Goal: Information Seeking & Learning: Learn about a topic

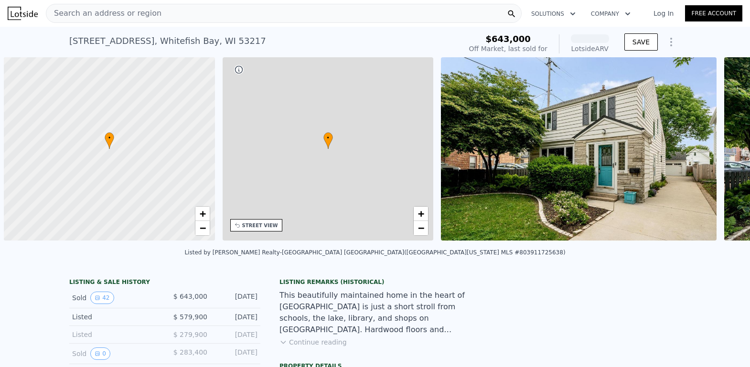
scroll to position [0, 4]
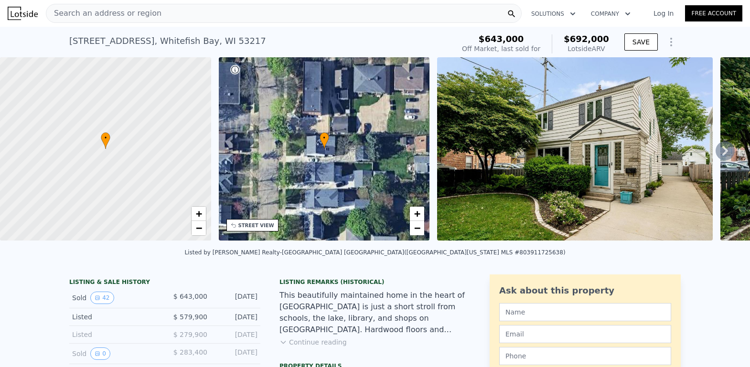
click at [716, 153] on icon at bounding box center [725, 150] width 19 height 19
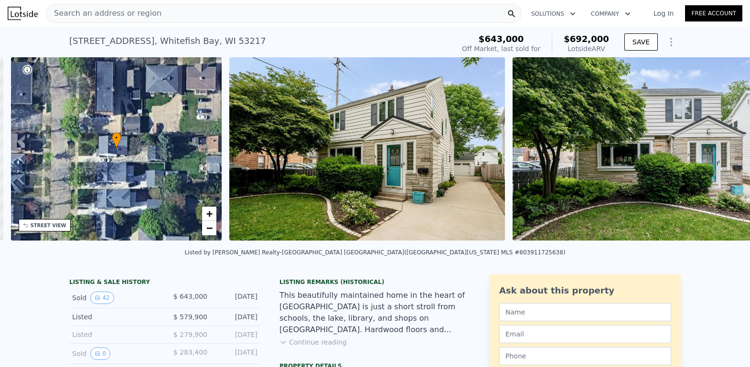
scroll to position [0, 222]
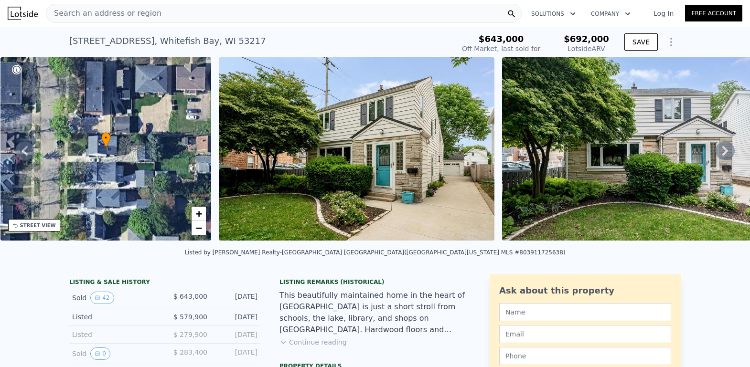
click at [723, 153] on icon at bounding box center [726, 151] width 6 height 10
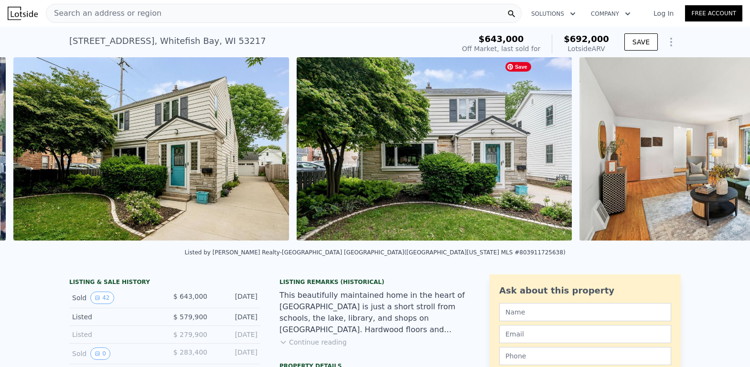
scroll to position [0, 437]
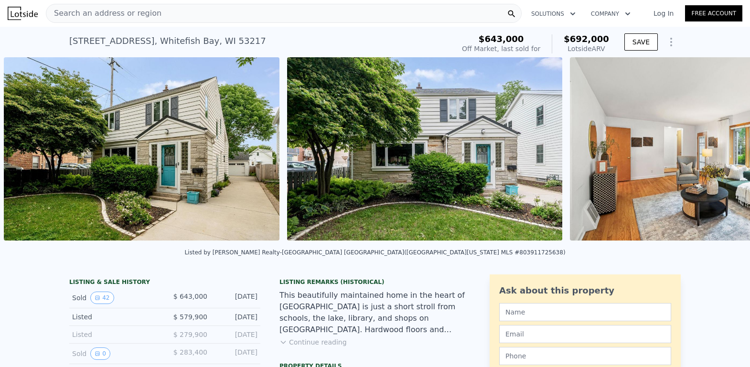
click at [719, 154] on div "• + − • + − STREET VIEW Loading... SATELLITE VIEW" at bounding box center [375, 150] width 750 height 187
click at [723, 154] on icon at bounding box center [726, 151] width 6 height 10
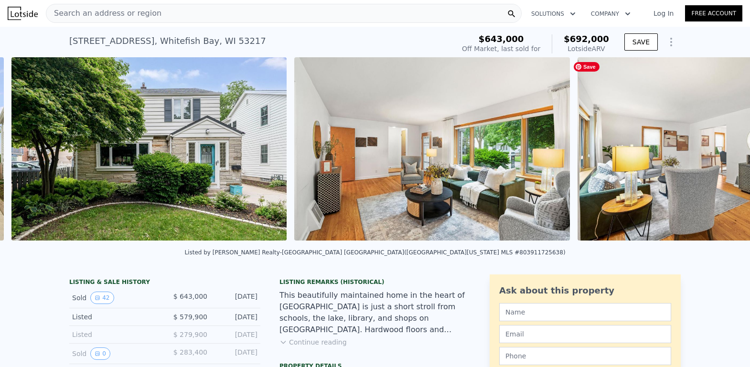
scroll to position [0, 721]
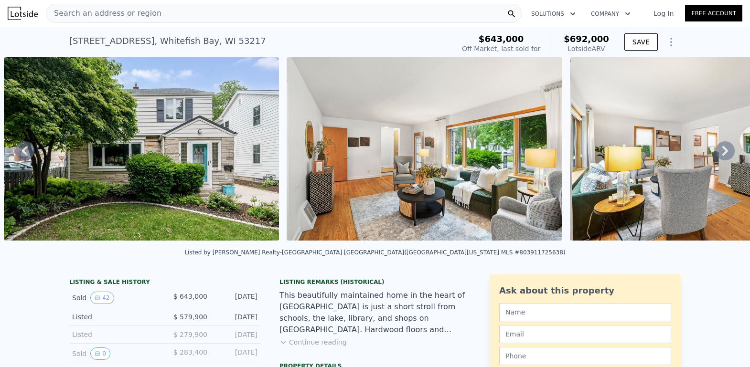
click at [723, 154] on icon at bounding box center [726, 151] width 6 height 10
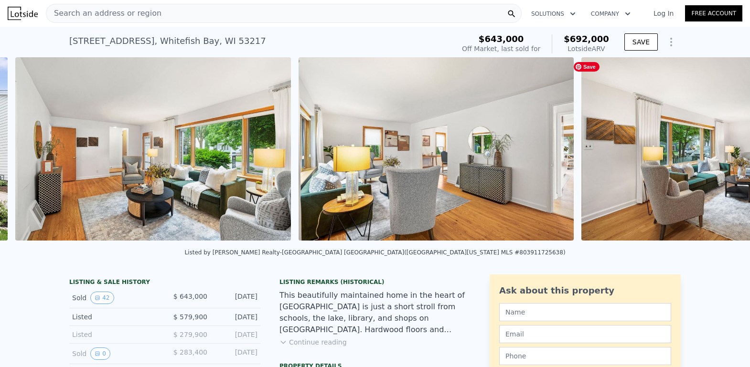
scroll to position [0, 1004]
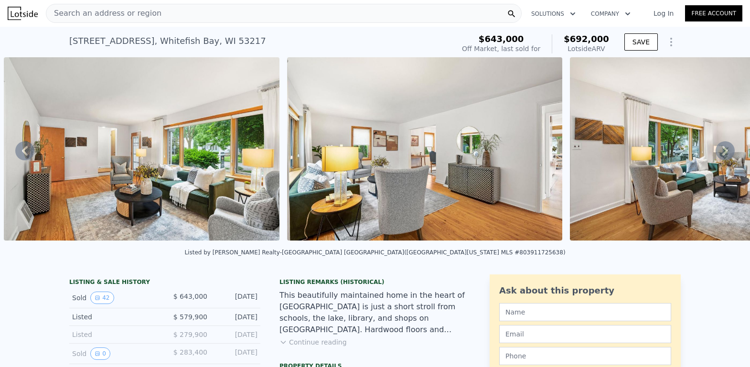
click at [720, 157] on icon at bounding box center [725, 150] width 19 height 19
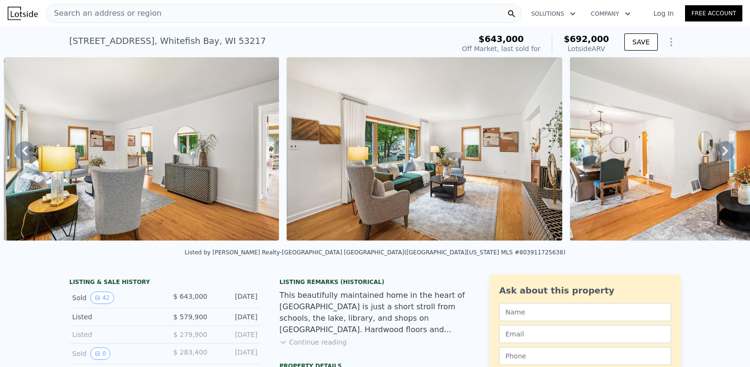
click at [720, 157] on icon at bounding box center [725, 150] width 19 height 19
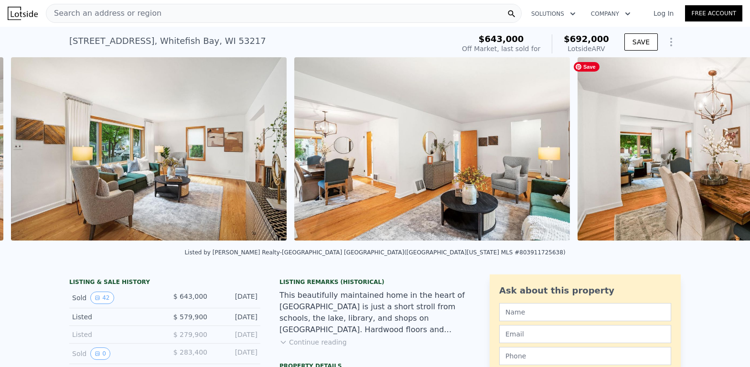
scroll to position [0, 1570]
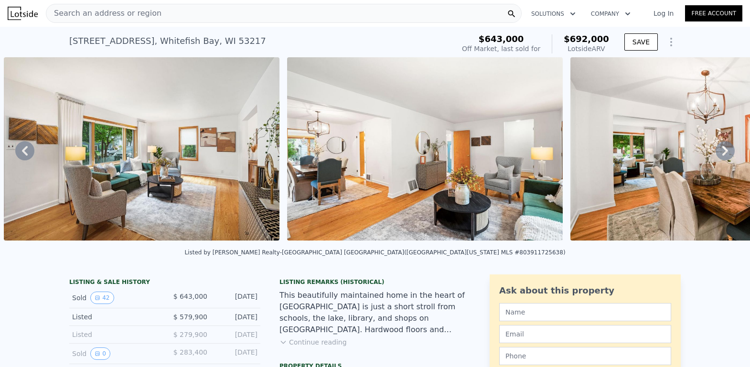
click at [720, 157] on icon at bounding box center [725, 150] width 19 height 19
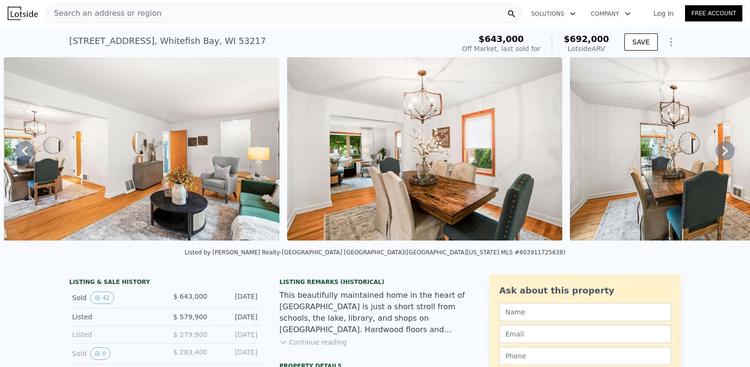
click at [720, 157] on icon at bounding box center [725, 150] width 19 height 19
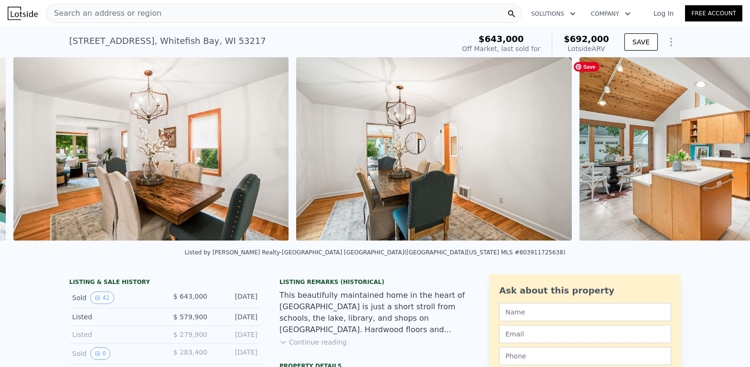
scroll to position [0, 2136]
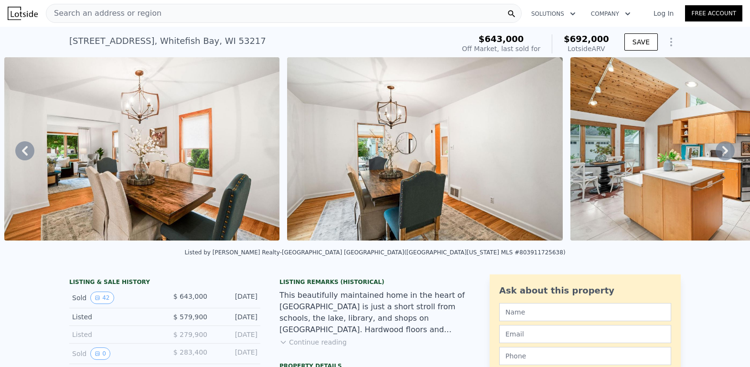
click at [720, 157] on icon at bounding box center [725, 150] width 19 height 19
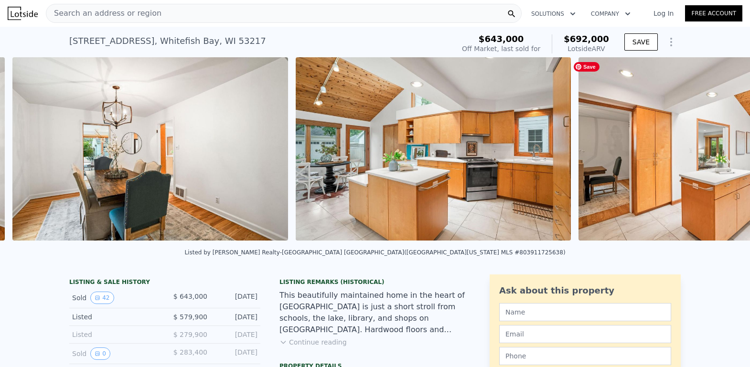
scroll to position [0, 2419]
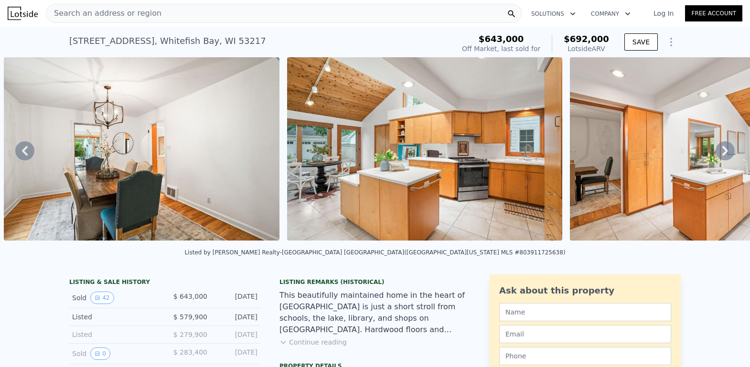
click at [720, 157] on icon at bounding box center [725, 150] width 19 height 19
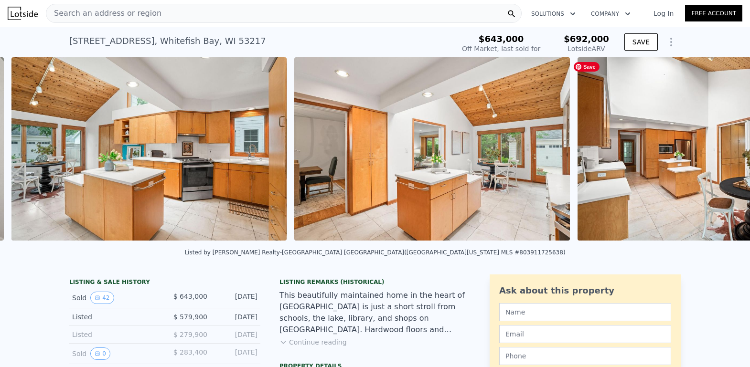
scroll to position [0, 2702]
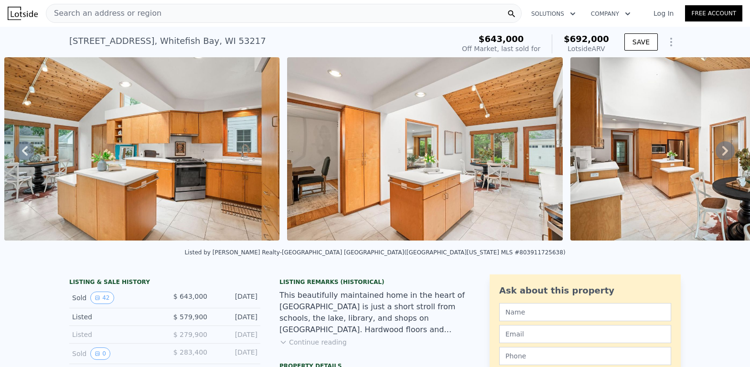
click at [723, 151] on icon at bounding box center [726, 151] width 6 height 10
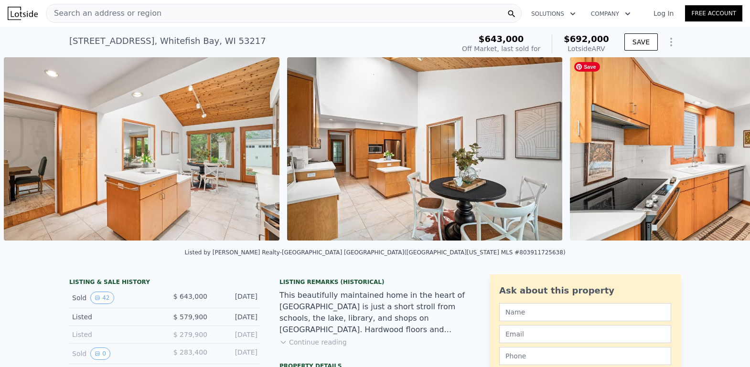
scroll to position [0, 2986]
click at [718, 154] on icon at bounding box center [725, 150] width 19 height 19
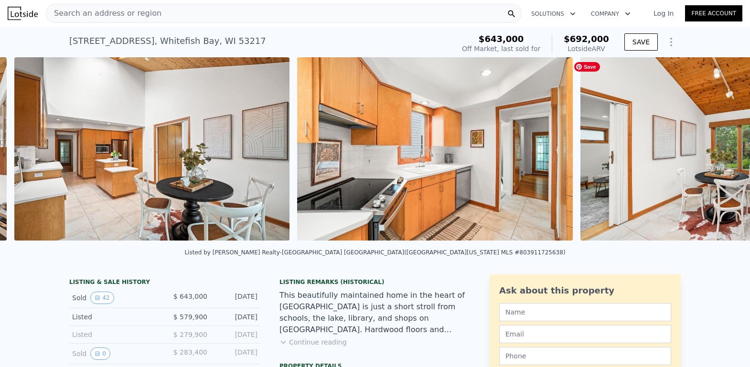
scroll to position [0, 3269]
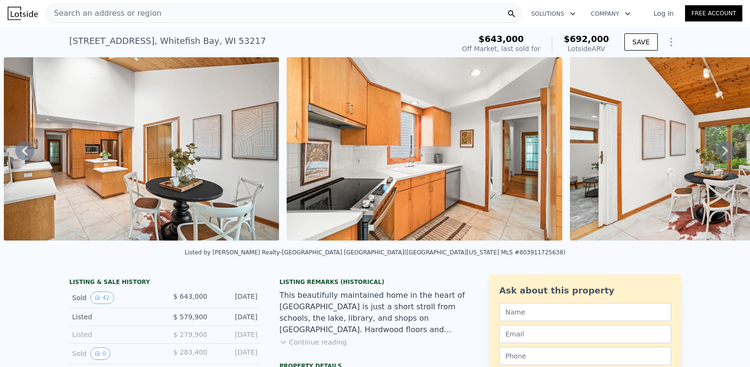
click at [723, 154] on icon at bounding box center [726, 151] width 6 height 10
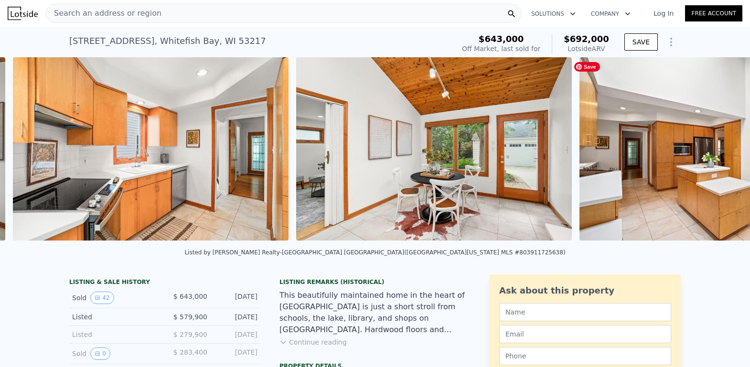
scroll to position [0, 3552]
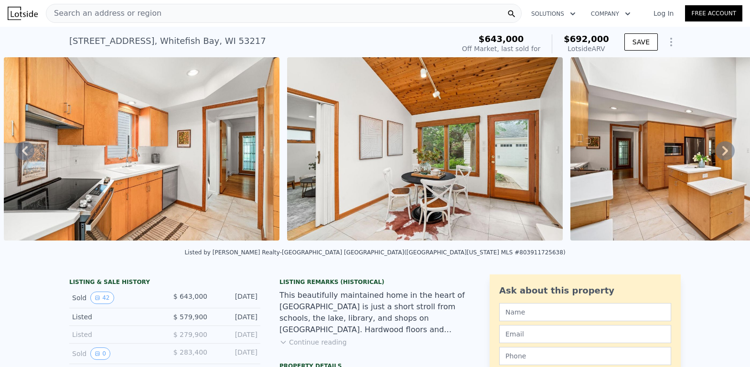
click at [723, 155] on icon at bounding box center [726, 151] width 6 height 10
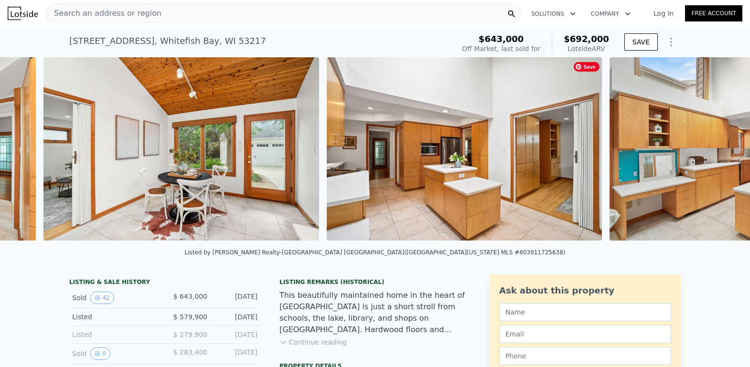
scroll to position [0, 3835]
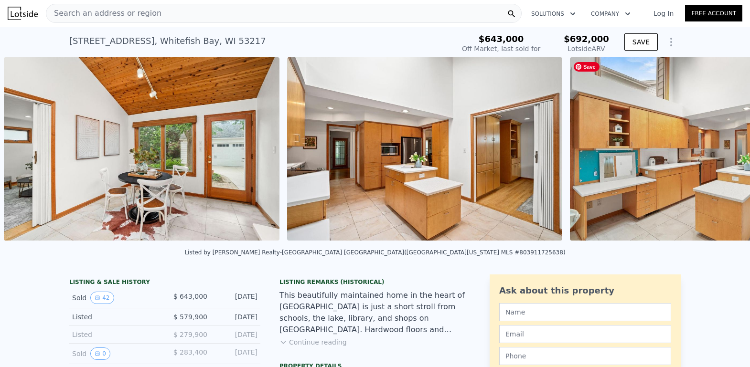
click at [718, 154] on img at bounding box center [708, 149] width 276 height 184
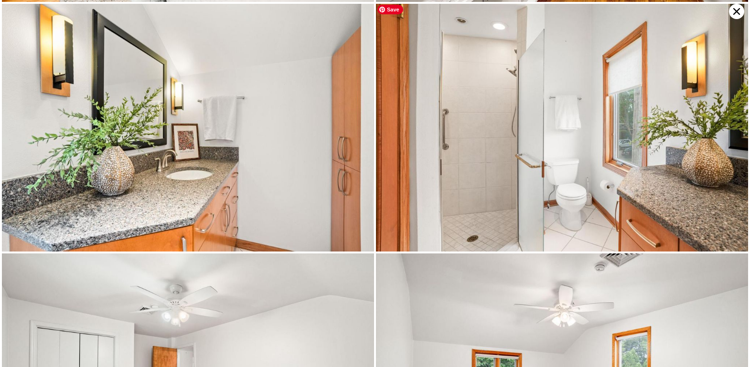
scroll to position [2722, 0]
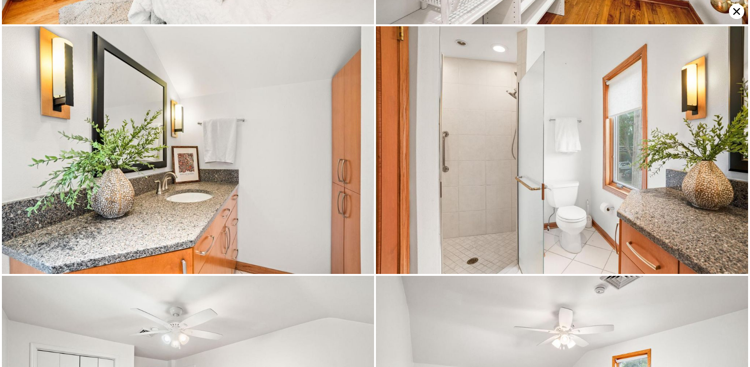
click at [740, 11] on icon at bounding box center [736, 11] width 15 height 15
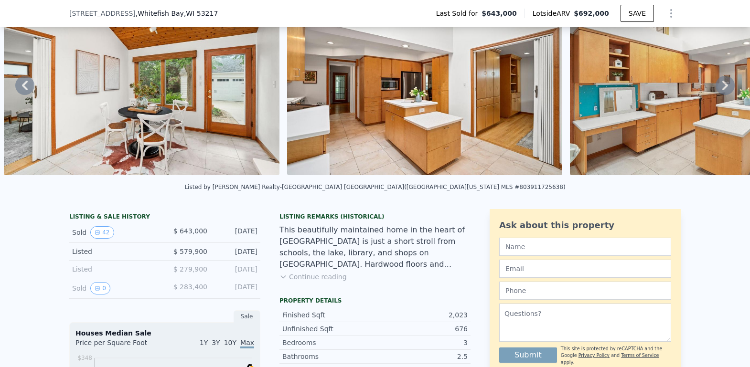
scroll to position [0, 0]
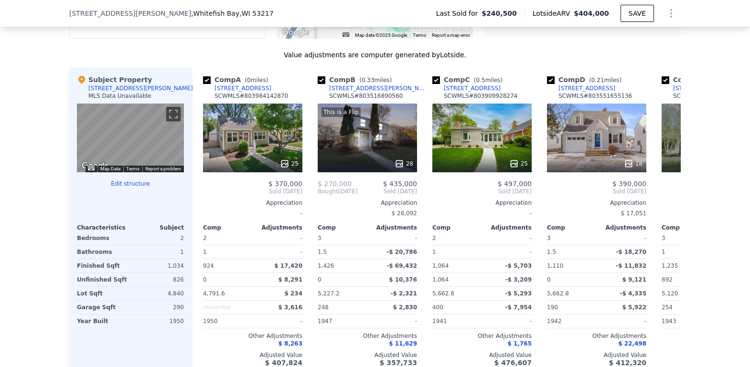
scroll to position [918, 0]
